Goal: Task Accomplishment & Management: Complete application form

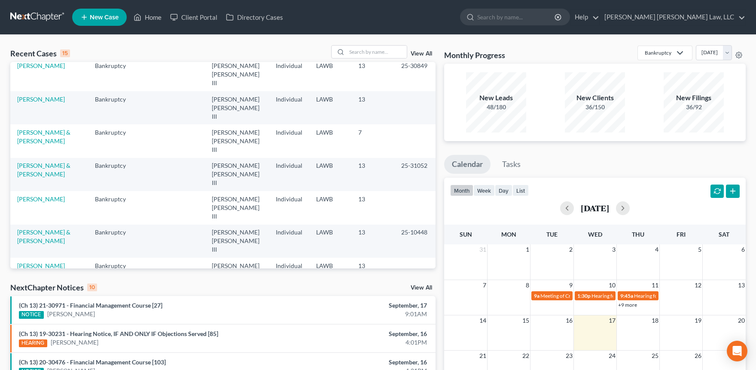
scroll to position [2, 0]
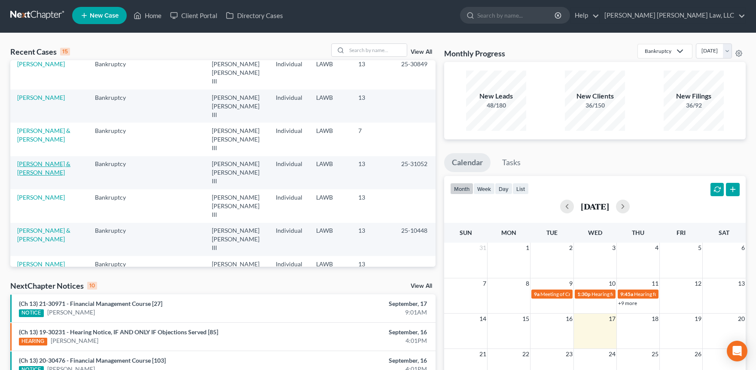
click at [38, 160] on link "[PERSON_NAME] & [PERSON_NAME]" at bounding box center [43, 168] width 53 height 16
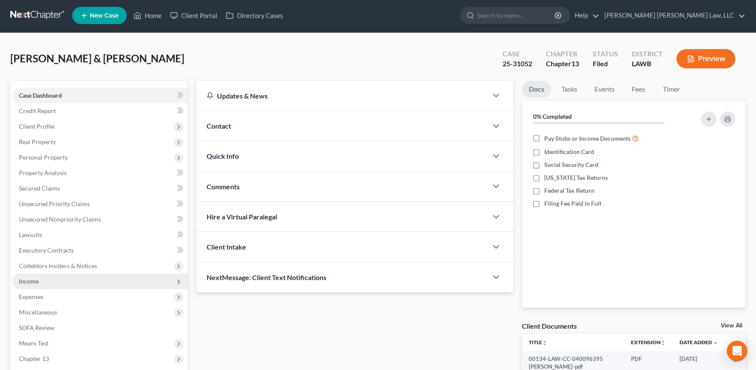
click at [46, 286] on span "Income" at bounding box center [100, 280] width 176 height 15
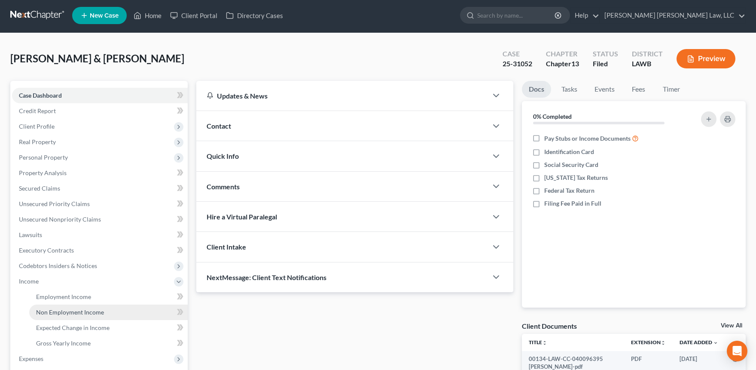
click at [47, 306] on link "Non Employment Income" at bounding box center [108, 311] width 159 height 15
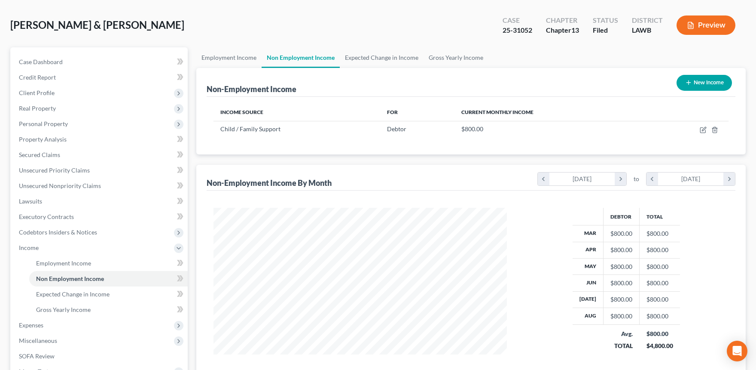
scroll to position [155, 0]
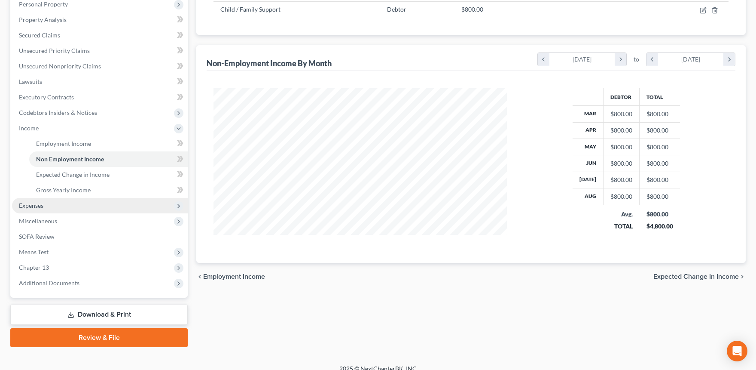
click at [65, 209] on span "Expenses" at bounding box center [100, 205] width 176 height 15
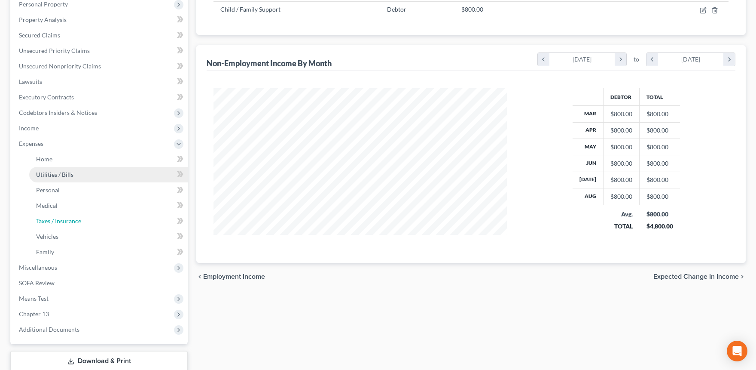
click at [64, 219] on span "Taxes / Insurance" at bounding box center [58, 220] width 45 height 7
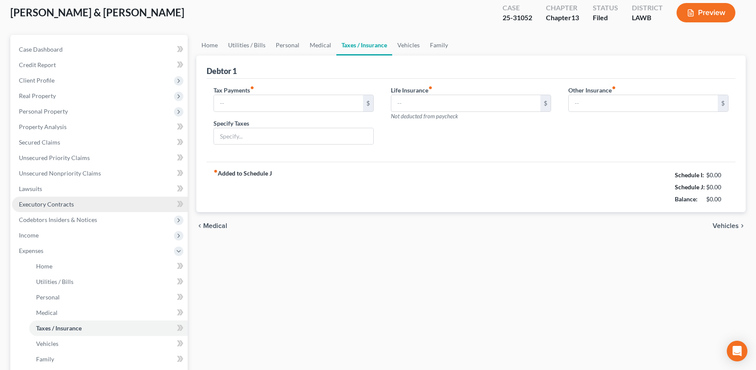
type input "0.00"
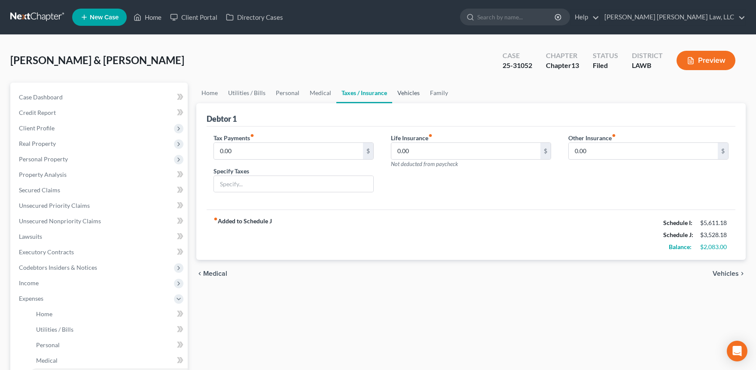
click at [406, 93] on link "Vehicles" at bounding box center [408, 93] width 33 height 21
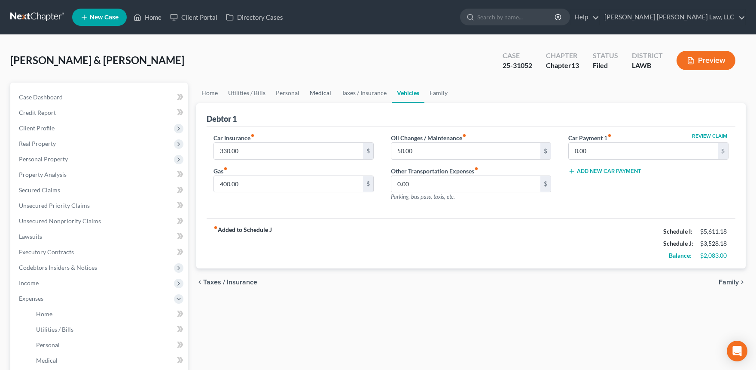
click at [305, 95] on link "Medical" at bounding box center [321, 93] width 32 height 21
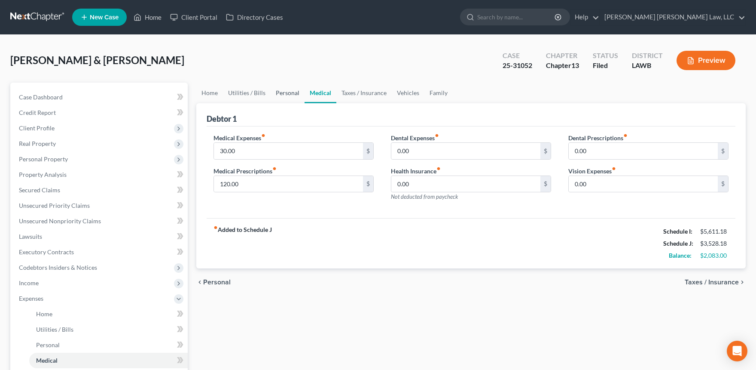
click at [291, 92] on link "Personal" at bounding box center [288, 93] width 34 height 21
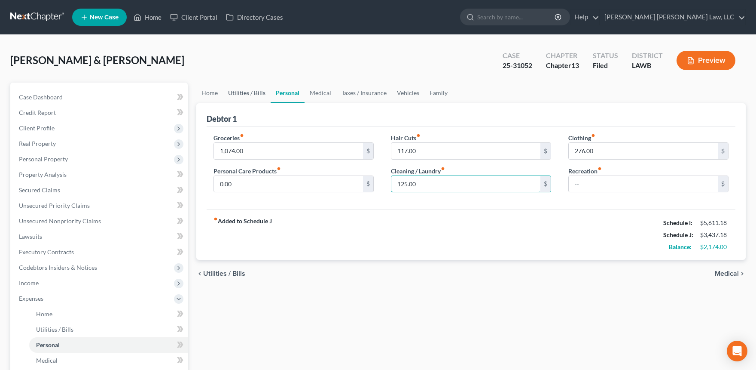
type input "125.00"
click at [237, 92] on link "Utilities / Bills" at bounding box center [247, 93] width 48 height 21
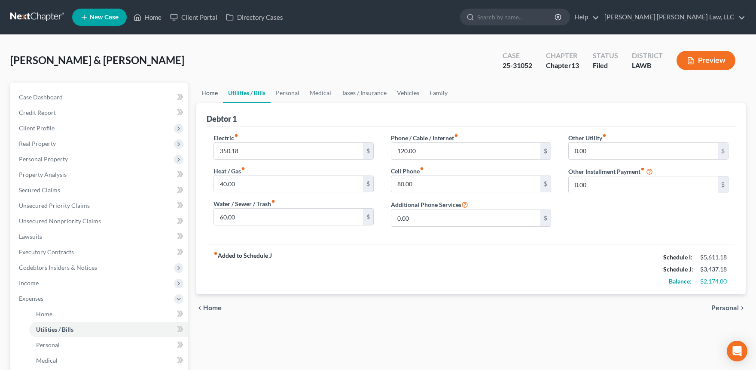
click at [205, 93] on link "Home" at bounding box center [209, 93] width 27 height 21
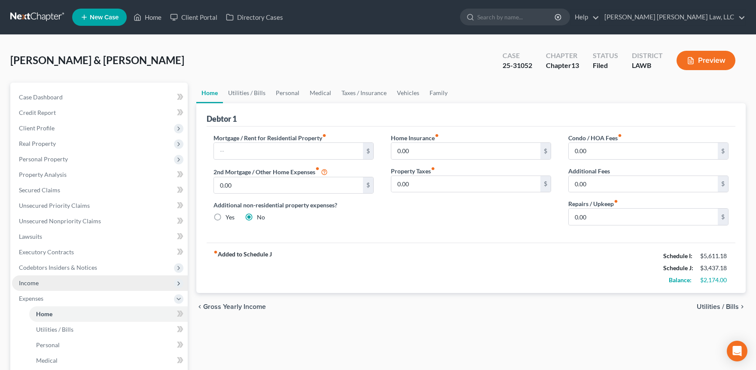
click at [41, 279] on span "Income" at bounding box center [100, 282] width 176 height 15
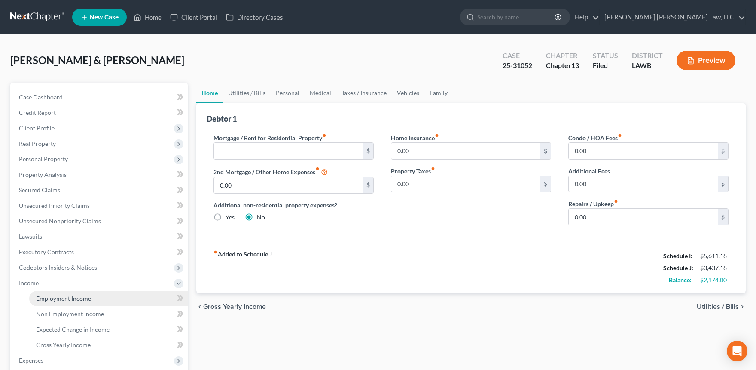
click at [43, 294] on span "Employment Income" at bounding box center [63, 297] width 55 height 7
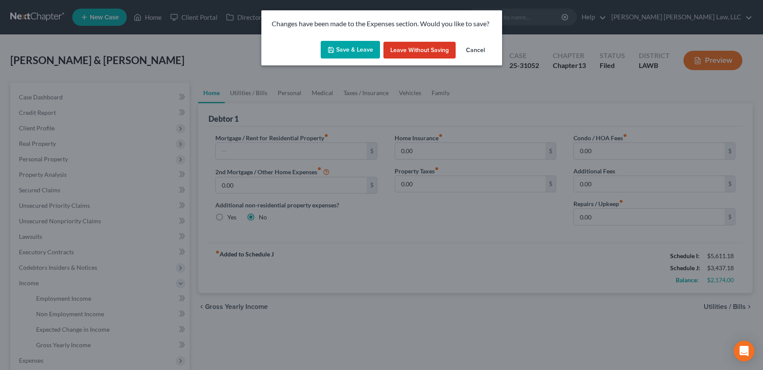
click at [450, 49] on button "Leave without Saving" at bounding box center [419, 50] width 72 height 17
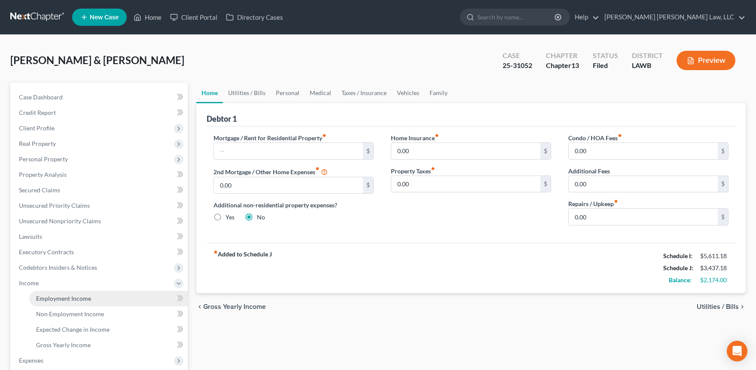
click at [89, 302] on link "Employment Income" at bounding box center [108, 298] width 159 height 15
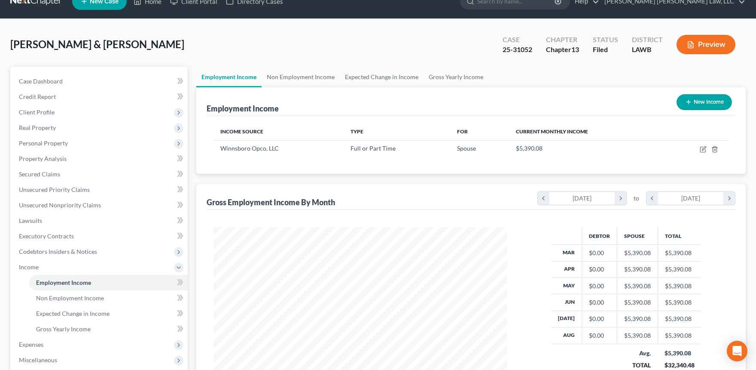
scroll to position [16, 0]
click at [62, 167] on link "Secured Claims" at bounding box center [100, 173] width 176 height 15
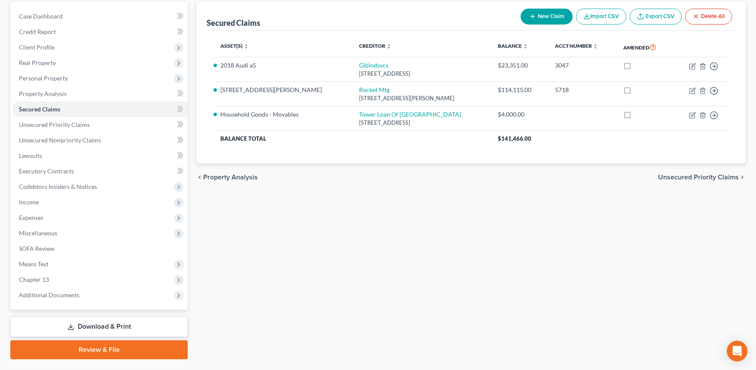
scroll to position [102, 0]
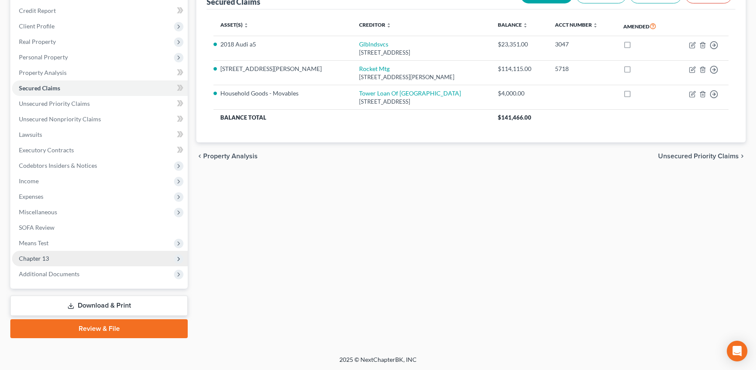
click at [104, 255] on span "Chapter 13" at bounding box center [100, 258] width 176 height 15
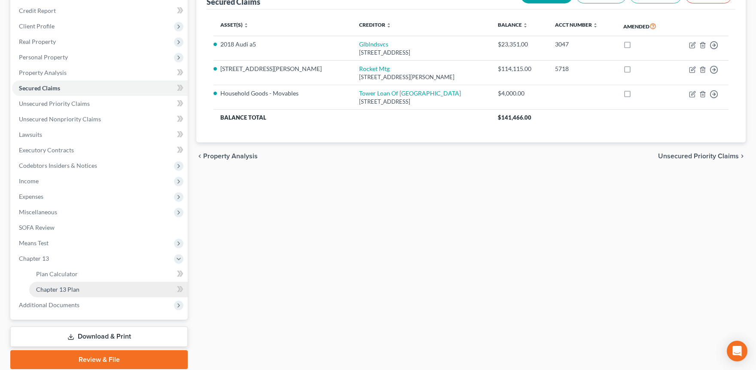
click at [93, 290] on link "Chapter 13 Plan" at bounding box center [108, 288] width 159 height 15
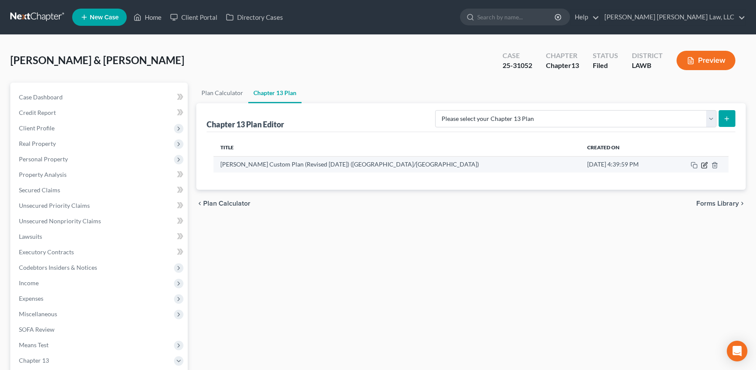
click at [704, 164] on icon "button" at bounding box center [705, 164] width 4 height 4
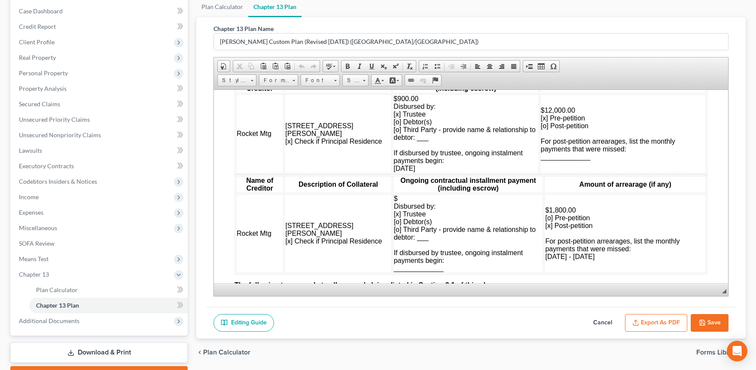
scroll to position [854, 0]
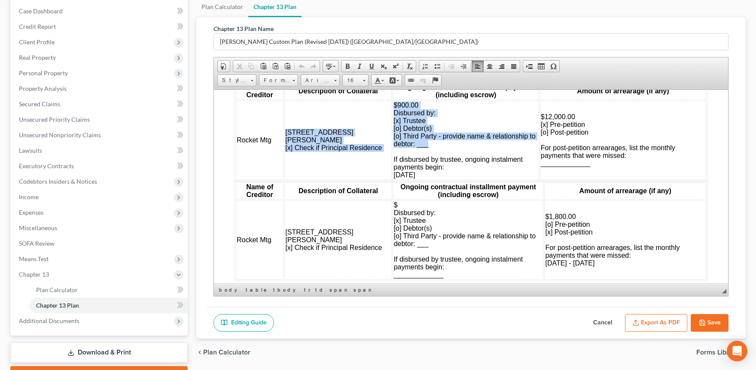
drag, startPoint x: 368, startPoint y: 118, endPoint x: 499, endPoint y: 163, distance: 139.2
click at [499, 163] on tr "Rocket Mtg [STREET_ADDRESS][PERSON_NAME] [x] Check if Principal Residence $900.…" at bounding box center [471, 139] width 471 height 79
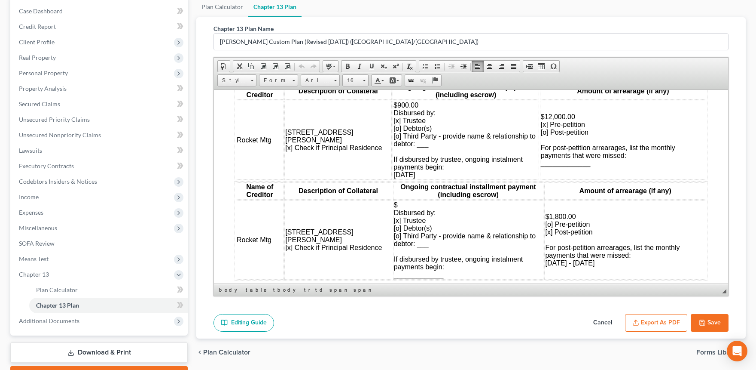
click at [499, 164] on td "$900.00 Disbursed by: [x] Trustee [o] Debtor(s) [o] Third Party - provide name …" at bounding box center [466, 139] width 146 height 79
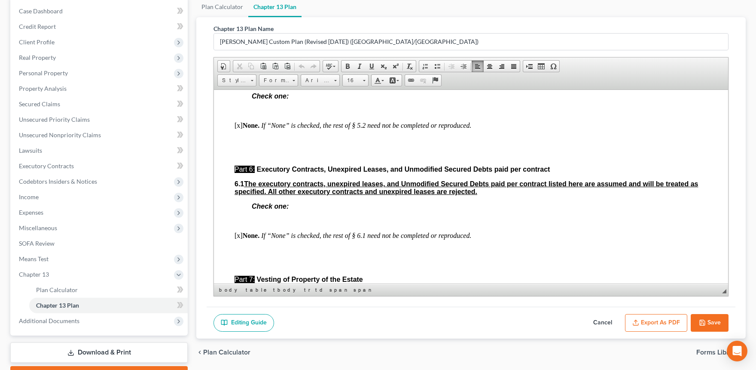
scroll to position [2646, 0]
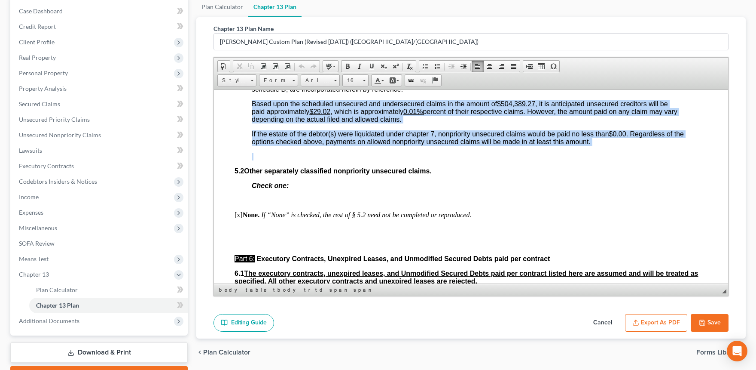
drag, startPoint x: 494, startPoint y: 139, endPoint x: 639, endPoint y: 198, distance: 157.1
drag, startPoint x: 418, startPoint y: 171, endPoint x: 362, endPoint y: 151, distance: 58.9
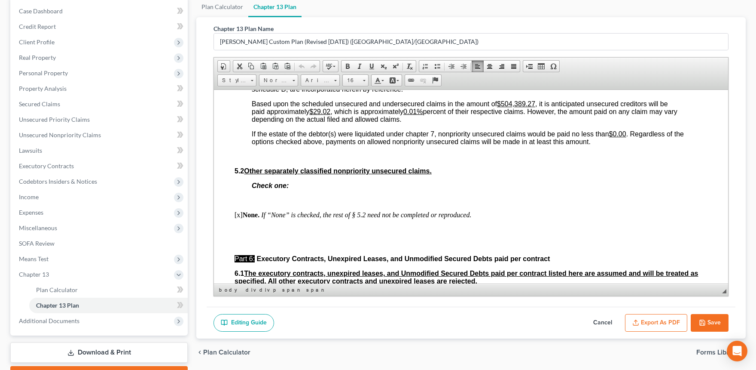
click at [361, 122] on span "Based upon the scheduled unsecured and undersecured claims in the amount of $50…" at bounding box center [465, 111] width 426 height 23
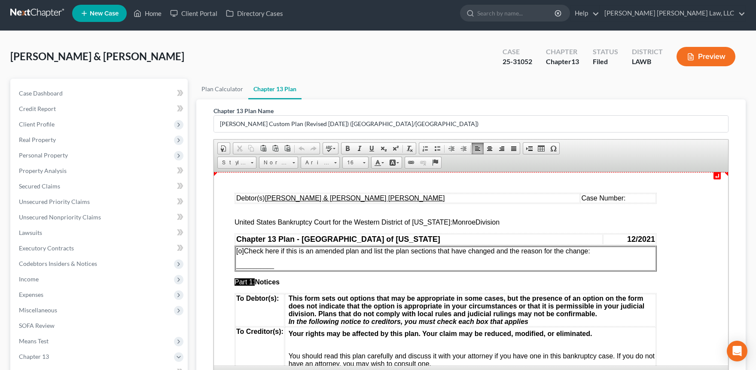
scroll to position [0, 0]
